Goal: Information Seeking & Learning: Compare options

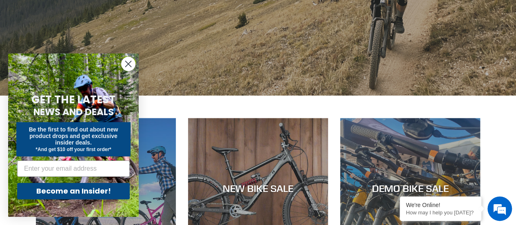
scroll to position [245, 0]
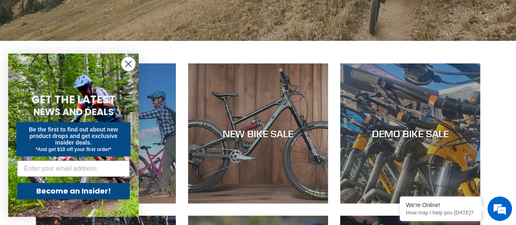
click at [130, 64] on circle "Close dialog" at bounding box center [128, 63] width 13 height 13
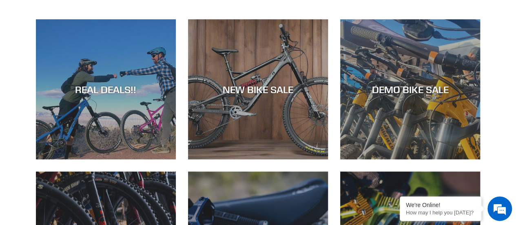
scroll to position [285, 0]
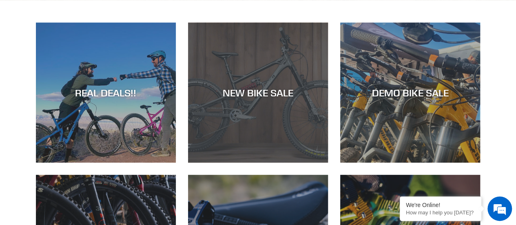
click at [242, 93] on div "NEW BIKE SALE" at bounding box center [258, 92] width 140 height 12
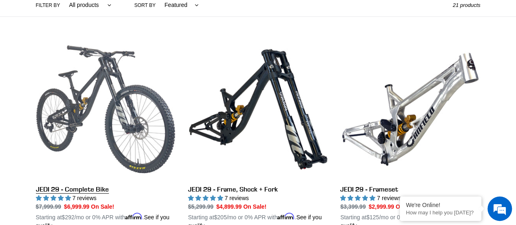
scroll to position [285, 0]
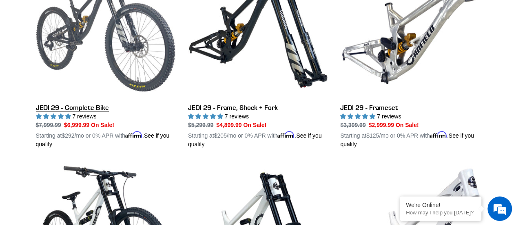
click at [83, 105] on link "JEDI 29 - Complete Bike" at bounding box center [106, 53] width 140 height 191
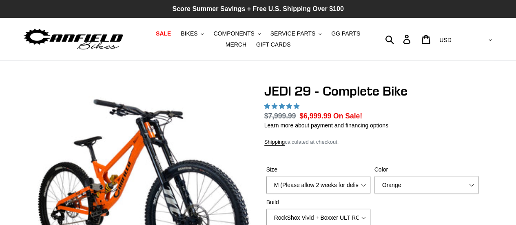
select select "highest-rating"
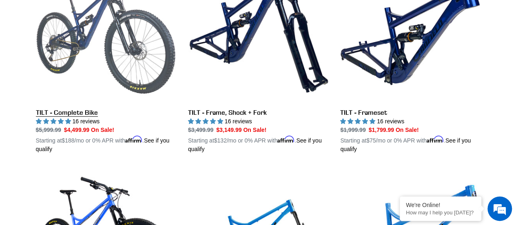
click at [69, 106] on link "TILT - Complete Bike" at bounding box center [106, 57] width 140 height 191
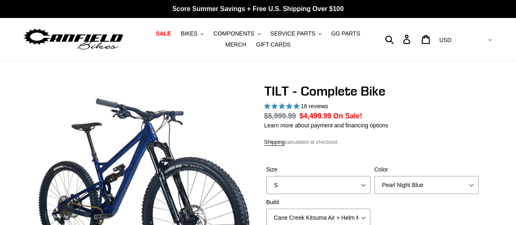
select select "highest-rating"
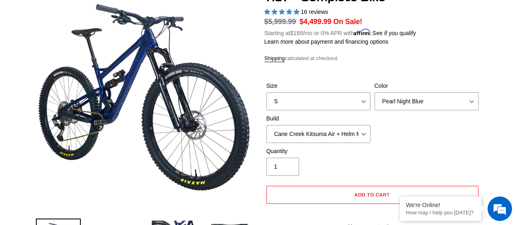
scroll to position [122, 0]
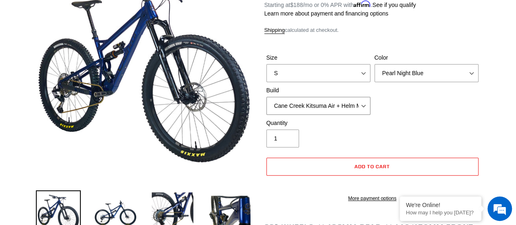
click at [362, 104] on select "Cane Creek Kitsuma Air + Helm MKII 140 + SRAM GX Cane Creek Kitsuma Air + Helm …" at bounding box center [318, 106] width 104 height 18
click at [266, 97] on select "Cane Creek Kitsuma Air + Helm MKII 140 + SRAM GX Cane Creek Kitsuma Air + Helm …" at bounding box center [318, 106] width 104 height 18
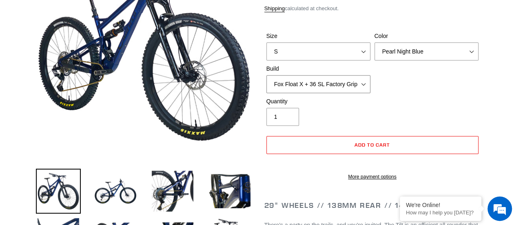
scroll to position [163, 0]
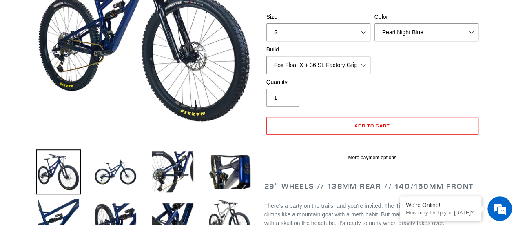
click at [366, 65] on select "Cane Creek Kitsuma Air + Helm MKII 140 + SRAM GX Cane Creek Kitsuma Air + Helm …" at bounding box center [318, 65] width 104 height 18
click at [266, 56] on select "Cane Creek Kitsuma Air + Helm MKII 140 + SRAM GX Cane Creek Kitsuma Air + Helm …" at bounding box center [318, 65] width 104 height 18
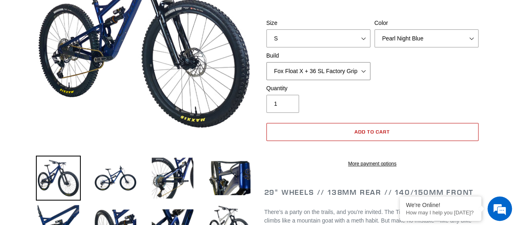
scroll to position [82, 0]
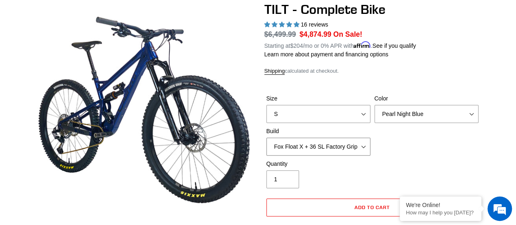
click at [363, 144] on select "Cane Creek Kitsuma Air + Helm MKII 140 + SRAM GX Cane Creek Kitsuma Air + Helm …" at bounding box center [318, 146] width 104 height 18
select select "Cane Creek Kitsuma Air + Helm MKII 140 + SRAM GX"
click at [266, 137] on select "Cane Creek Kitsuma Air + Helm MKII 140 + SRAM GX Cane Creek Kitsuma Air + Helm …" at bounding box center [318, 146] width 104 height 18
click at [364, 115] on select "S M L" at bounding box center [318, 114] width 104 height 18
select select "M"
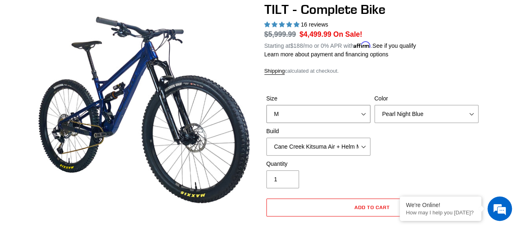
click at [266, 105] on select "S M L" at bounding box center [318, 114] width 104 height 18
click at [360, 147] on select "Cane Creek Kitsuma Air + Helm MKII 140 + SRAM GX Cane Creek Kitsuma Air + Helm …" at bounding box center [318, 146] width 104 height 18
click at [266, 137] on select "Cane Creek Kitsuma Air + Helm MKII 140 + SRAM GX Cane Creek Kitsuma Air + Helm …" at bounding box center [318, 146] width 104 height 18
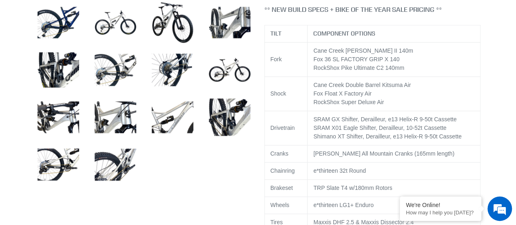
scroll to position [408, 0]
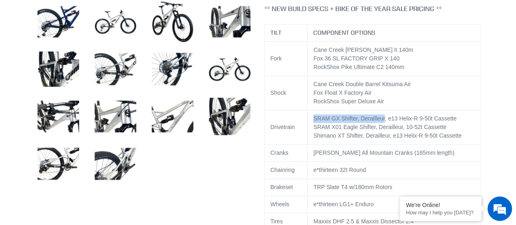
drag, startPoint x: 313, startPoint y: 126, endPoint x: 382, endPoint y: 125, distance: 68.5
click at [382, 125] on td "SRAM GX Shifter, Derailleur, e13 Helix-R 9-50t Cassette SRAM X01 Eagle Shifter,…" at bounding box center [393, 127] width 172 height 34
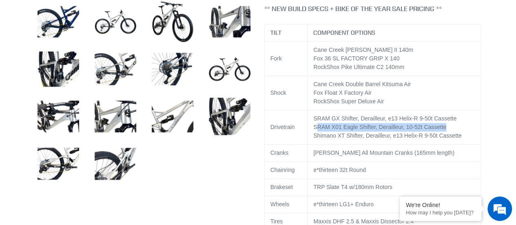
drag, startPoint x: 329, startPoint y: 134, endPoint x: 442, endPoint y: 135, distance: 112.5
click at [442, 135] on td "SRAM GX Shifter, Derailleur, e13 Helix-R 9-50t Cassette SRAM X01 Eagle Shifter,…" at bounding box center [393, 127] width 172 height 34
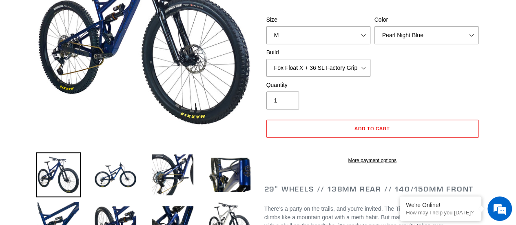
scroll to position [122, 0]
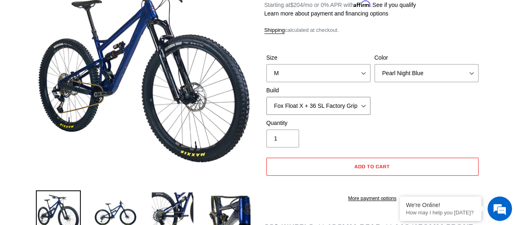
click at [365, 106] on select "Cane Creek Kitsuma Air + Helm MKII 140 + SRAM GX Cane Creek Kitsuma Air + Helm …" at bounding box center [318, 106] width 104 height 18
click at [266, 97] on select "Cane Creek Kitsuma Air + Helm MKII 140 + SRAM GX Cane Creek Kitsuma Air + Helm …" at bounding box center [318, 106] width 104 height 18
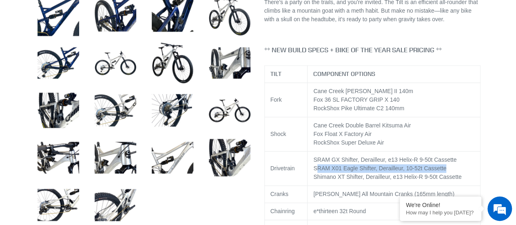
scroll to position [367, 0]
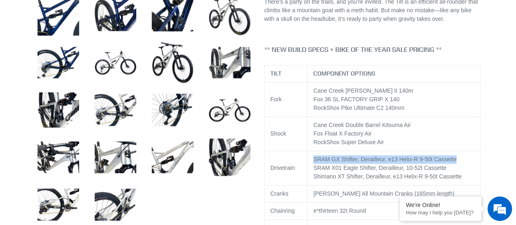
drag, startPoint x: 313, startPoint y: 166, endPoint x: 458, endPoint y: 165, distance: 145.2
click at [458, 165] on td "SRAM GX Shifter, Derailleur, e13 Helix-R 9-50t Cassette SRAM X01 Eagle Shifter,…" at bounding box center [393, 167] width 172 height 34
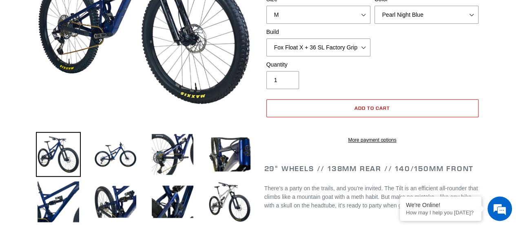
scroll to position [163, 0]
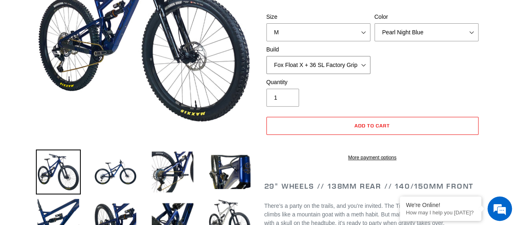
click at [364, 65] on select "Cane Creek Kitsuma Air + Helm MKII 140 + SRAM GX Cane Creek Kitsuma Air + Helm …" at bounding box center [318, 65] width 104 height 18
select select "Fox Float X + 36 SL Factory Grip X 140 + SRAM XO"
click at [266, 56] on select "Cane Creek Kitsuma Air + Helm MKII 140 + SRAM GX Cane Creek Kitsuma Air + Helm …" at bounding box center [318, 65] width 104 height 18
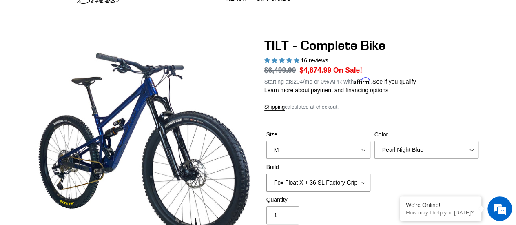
scroll to position [41, 0]
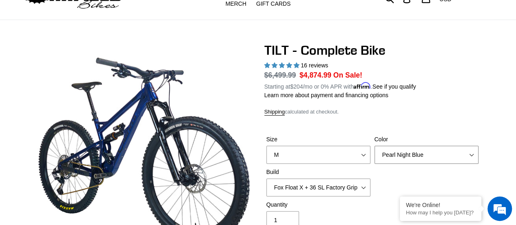
click at [466, 152] on select "Pearl Night Blue Stealth Silver Raw" at bounding box center [426, 155] width 104 height 18
click at [374, 146] on select "Pearl Night Blue Stealth Silver Raw" at bounding box center [426, 155] width 104 height 18
click at [477, 154] on select "Pearl Night Blue Stealth Silver Raw" at bounding box center [426, 155] width 104 height 18
click at [374, 146] on select "Pearl Night Blue Stealth Silver Raw" at bounding box center [426, 155] width 104 height 18
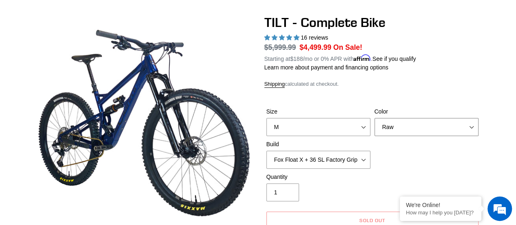
scroll to position [82, 0]
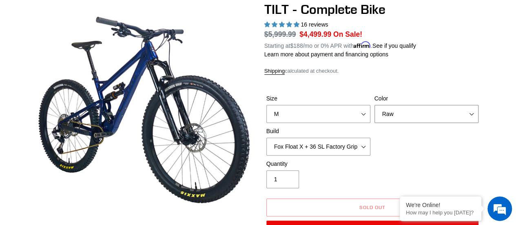
click at [460, 112] on select "Pearl Night Blue Stealth Silver Raw" at bounding box center [426, 114] width 104 height 18
click at [374, 105] on select "Pearl Night Blue Stealth Silver Raw" at bounding box center [426, 114] width 104 height 18
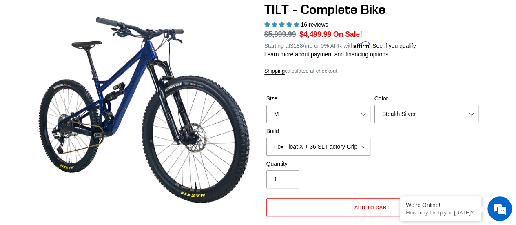
click at [470, 114] on select "Pearl Night Blue Stealth Silver Raw" at bounding box center [426, 114] width 104 height 18
select select "Raw"
click at [374, 105] on select "Pearl Night Blue Stealth Silver Raw" at bounding box center [426, 114] width 104 height 18
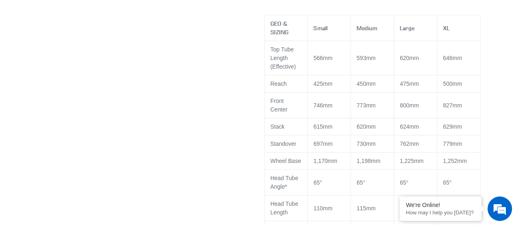
scroll to position [734, 0]
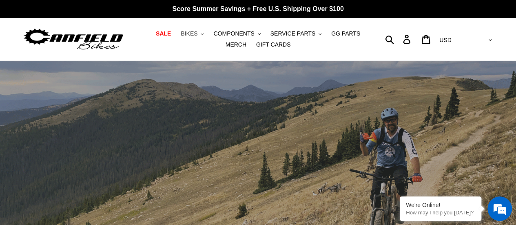
click at [188, 35] on button "BIKES .cls-1{fill:#231f20}" at bounding box center [192, 33] width 31 height 11
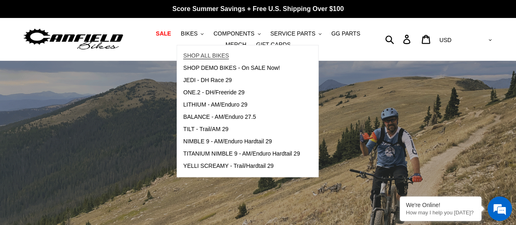
click at [190, 53] on span "SHOP ALL BIKES" at bounding box center [206, 55] width 46 height 7
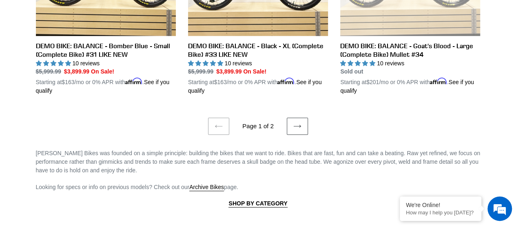
scroll to position [1835, 0]
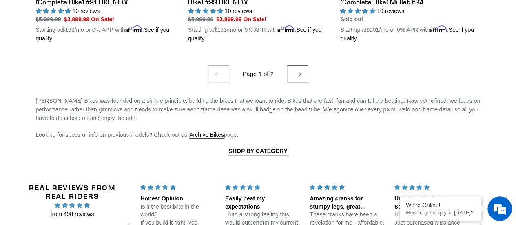
click at [298, 70] on icon at bounding box center [297, 74] width 8 height 8
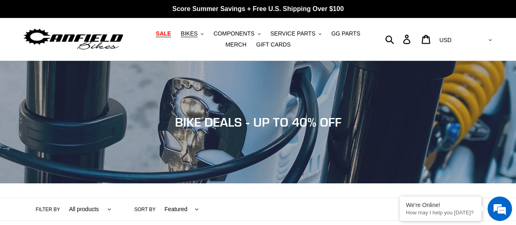
click at [157, 31] on span "SALE" at bounding box center [163, 33] width 15 height 7
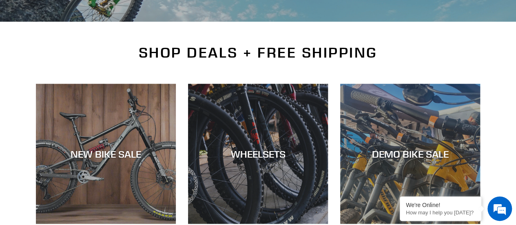
scroll to position [163, 0]
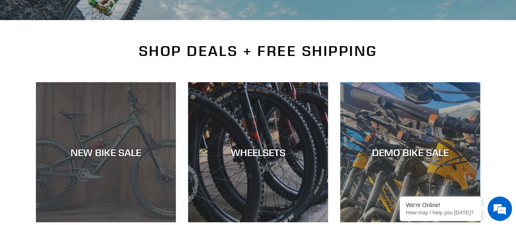
click at [107, 146] on div "NEW BIKE SALE" at bounding box center [106, 152] width 140 height 12
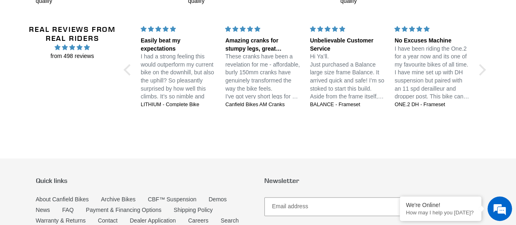
scroll to position [1713, 0]
